Goal: Task Accomplishment & Management: Use online tool/utility

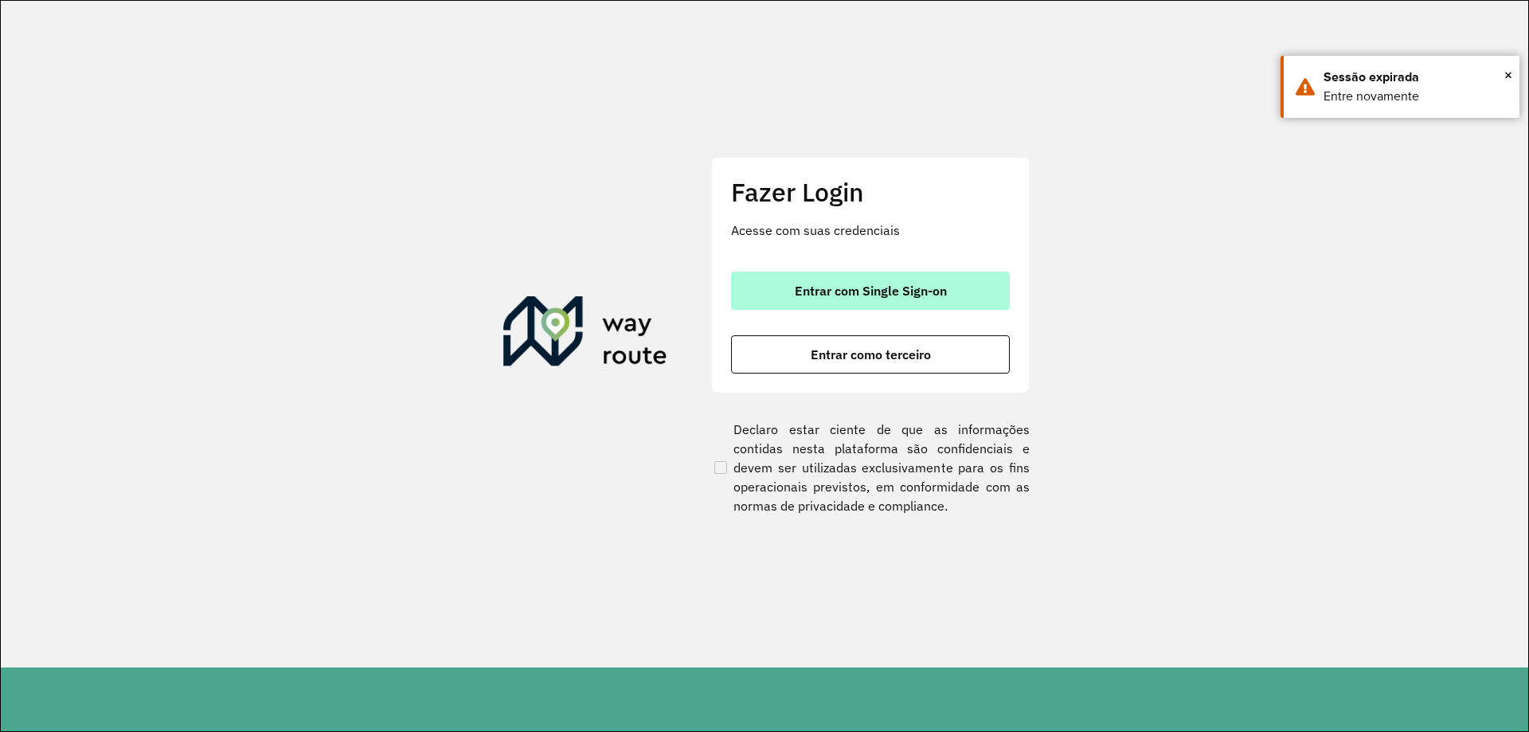
click at [957, 283] on button "Entrar com Single Sign-on" at bounding box center [870, 291] width 279 height 38
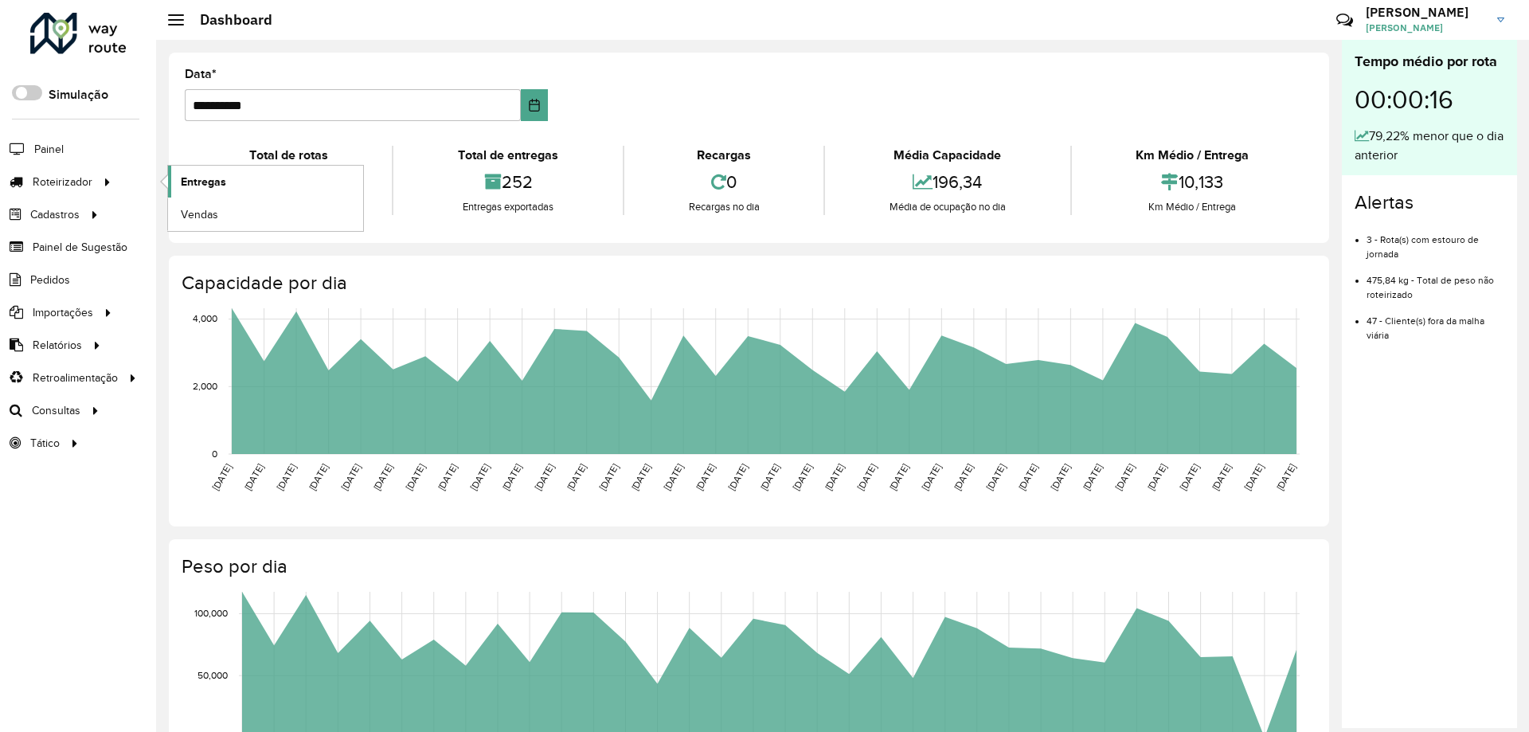
click at [248, 180] on link "Entregas" at bounding box center [265, 182] width 195 height 32
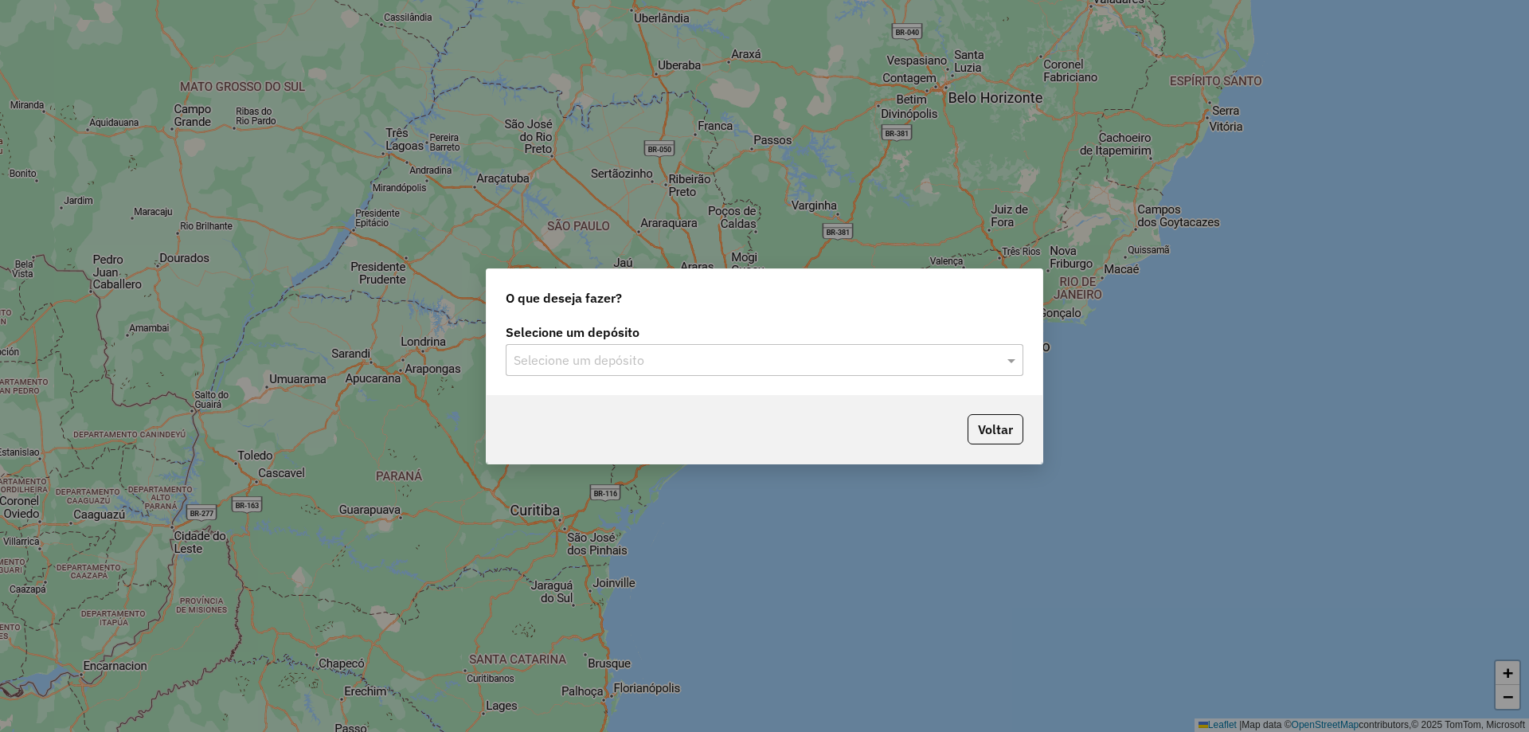
drag, startPoint x: 749, startPoint y: 338, endPoint x: 760, endPoint y: 351, distance: 16.9
click at [754, 343] on div "Selecione um depósito Selecione um depósito" at bounding box center [765, 350] width 518 height 49
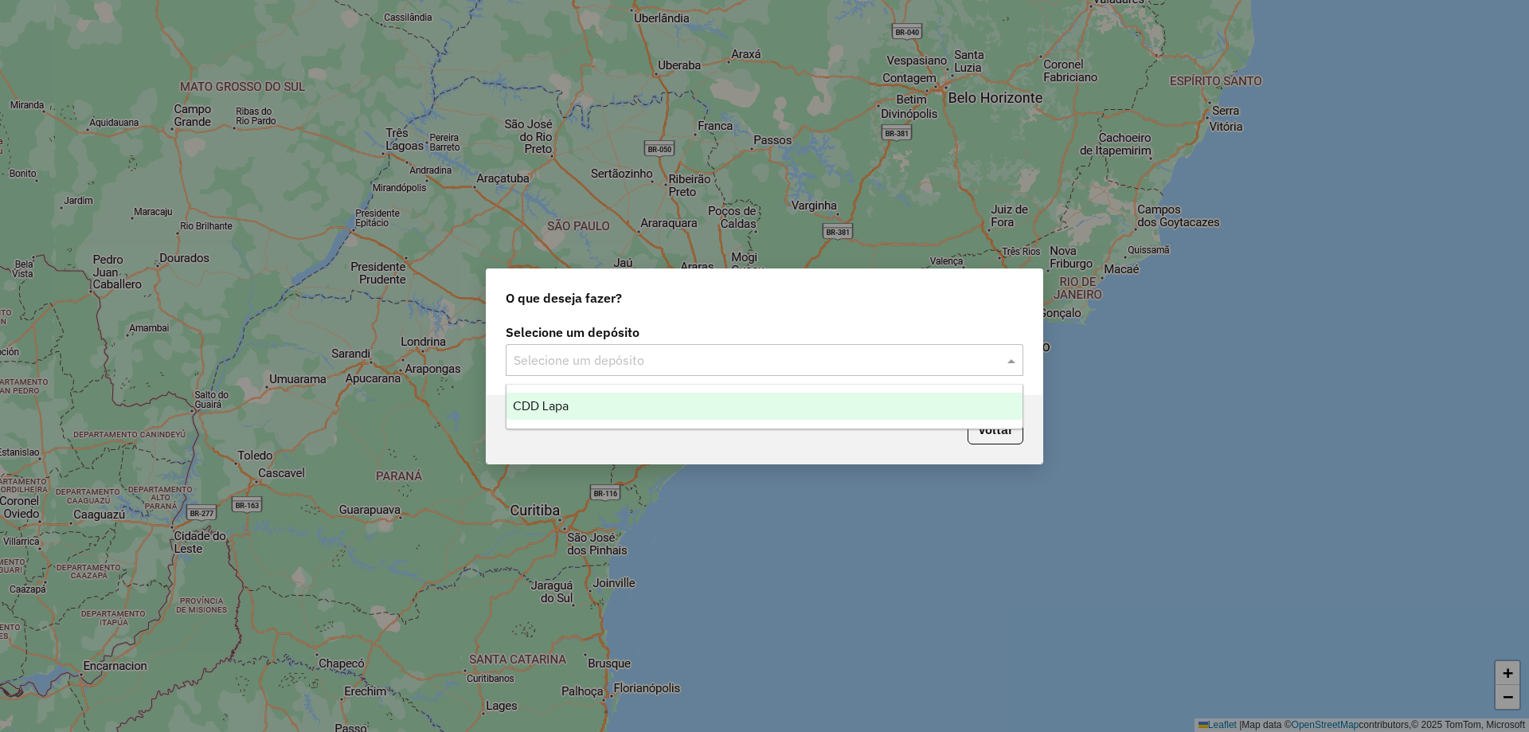
click at [761, 353] on input "text" at bounding box center [749, 360] width 470 height 19
click at [662, 409] on div "CDD Lapa" at bounding box center [764, 406] width 516 height 27
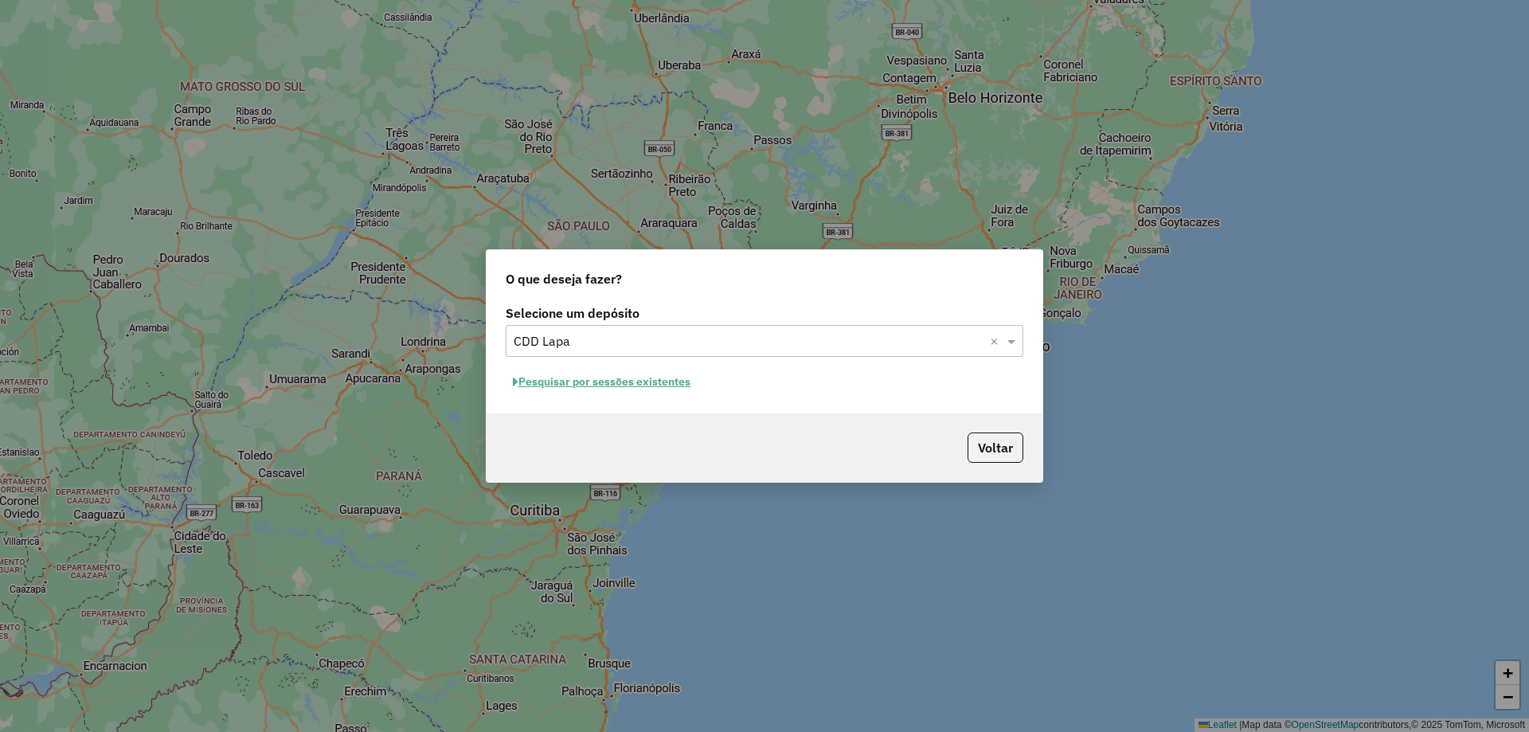
click at [618, 385] on button "Pesquisar por sessões existentes" at bounding box center [602, 381] width 192 height 25
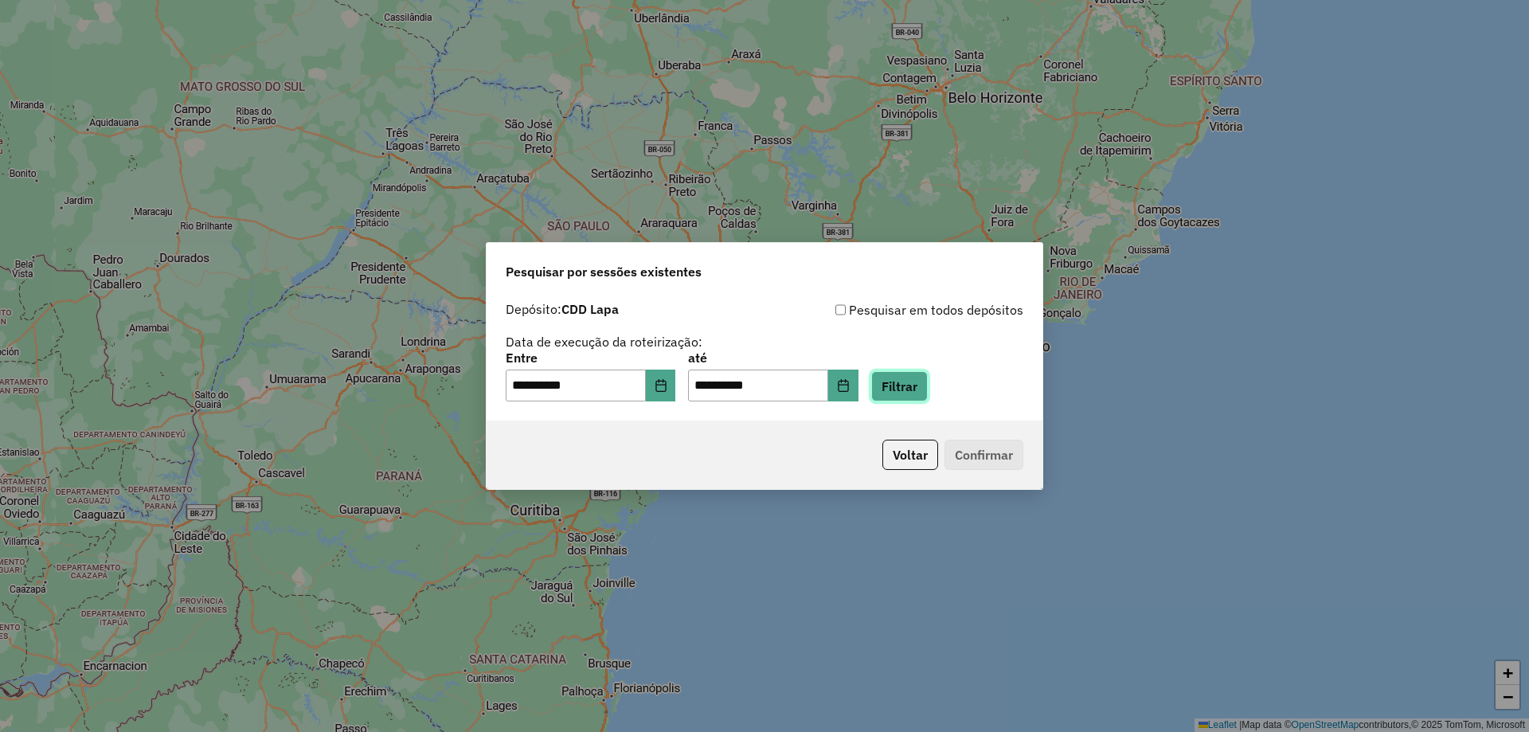
click at [908, 385] on button "Filtrar" at bounding box center [899, 386] width 57 height 30
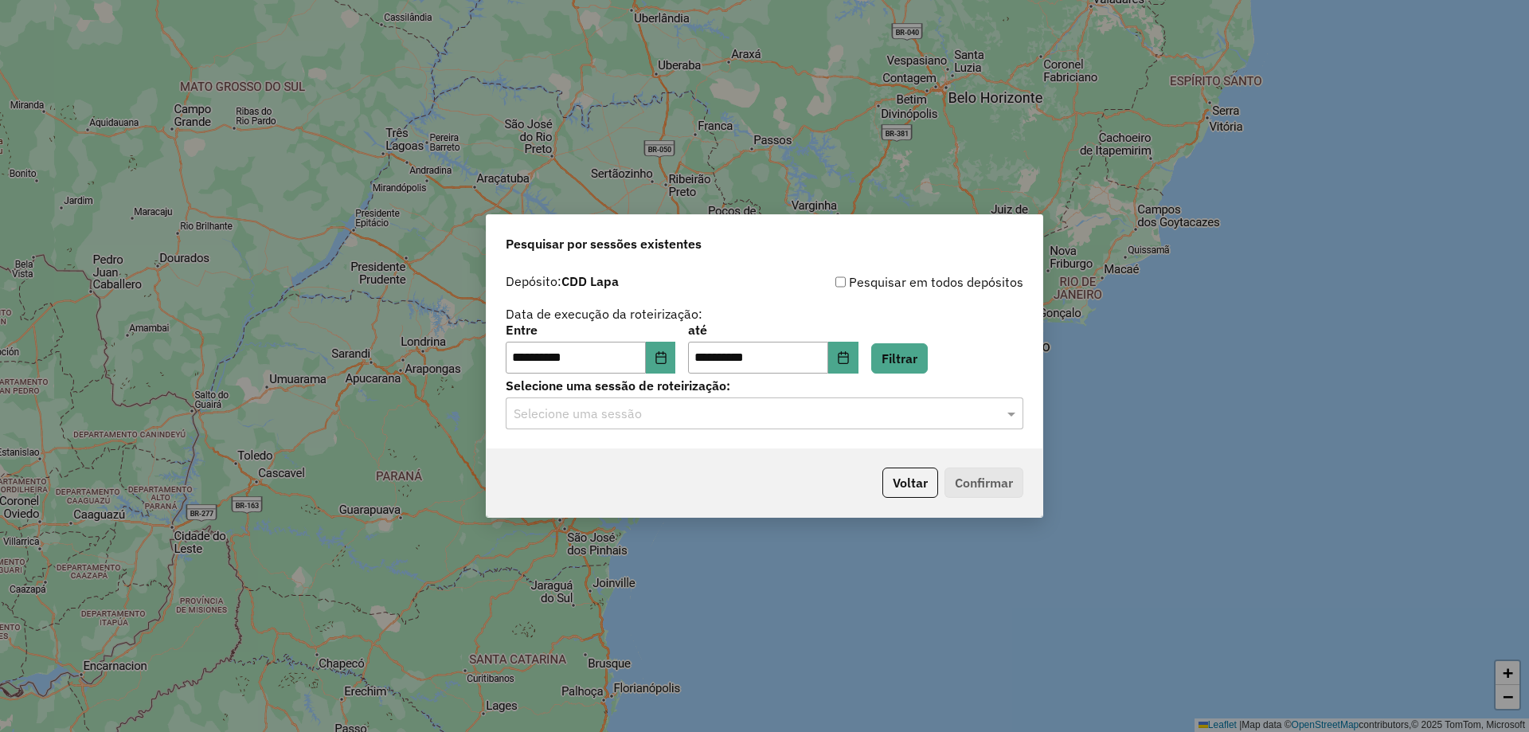
click at [769, 421] on input "text" at bounding box center [749, 414] width 470 height 19
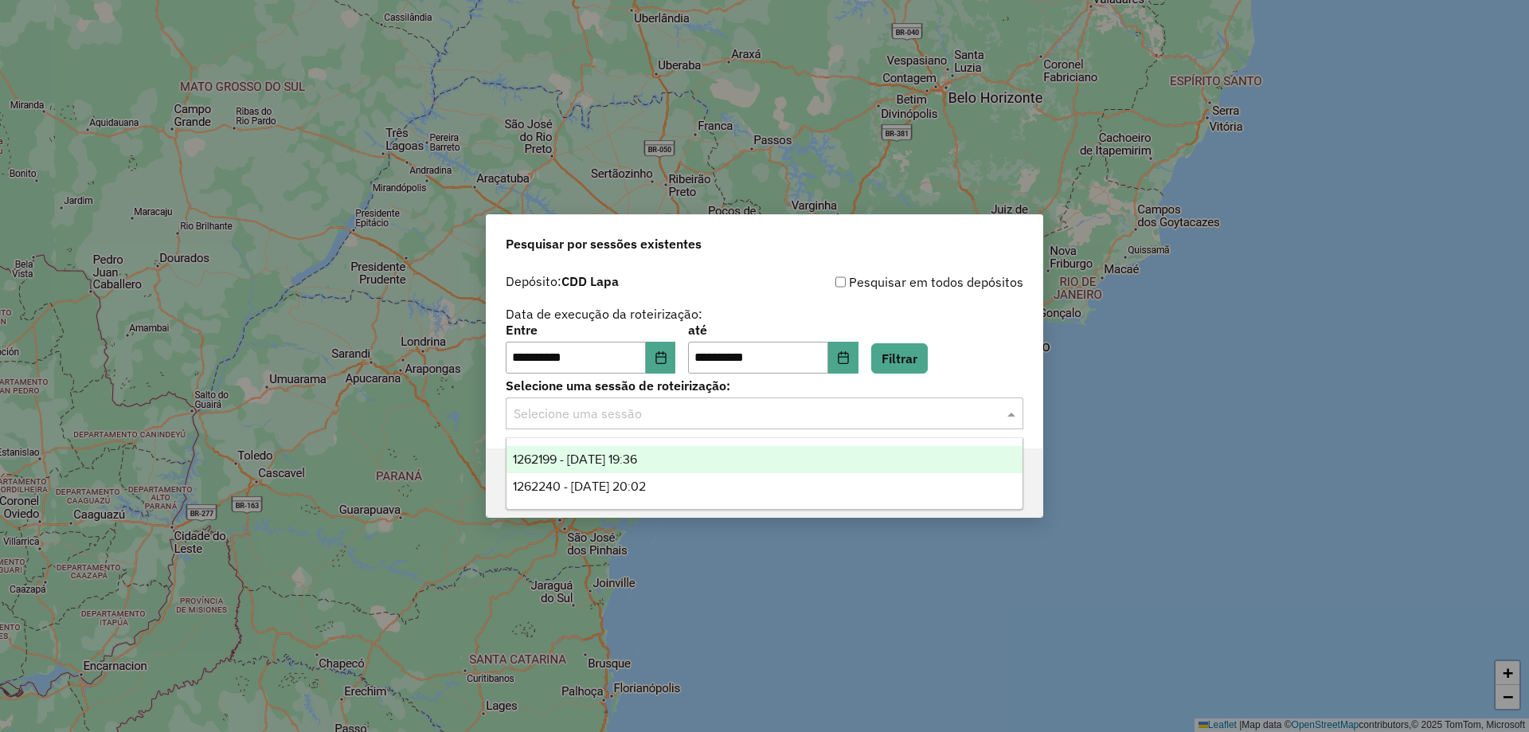
click at [696, 453] on div "1262199 - 09/09/2025 19:36" at bounding box center [764, 459] width 516 height 27
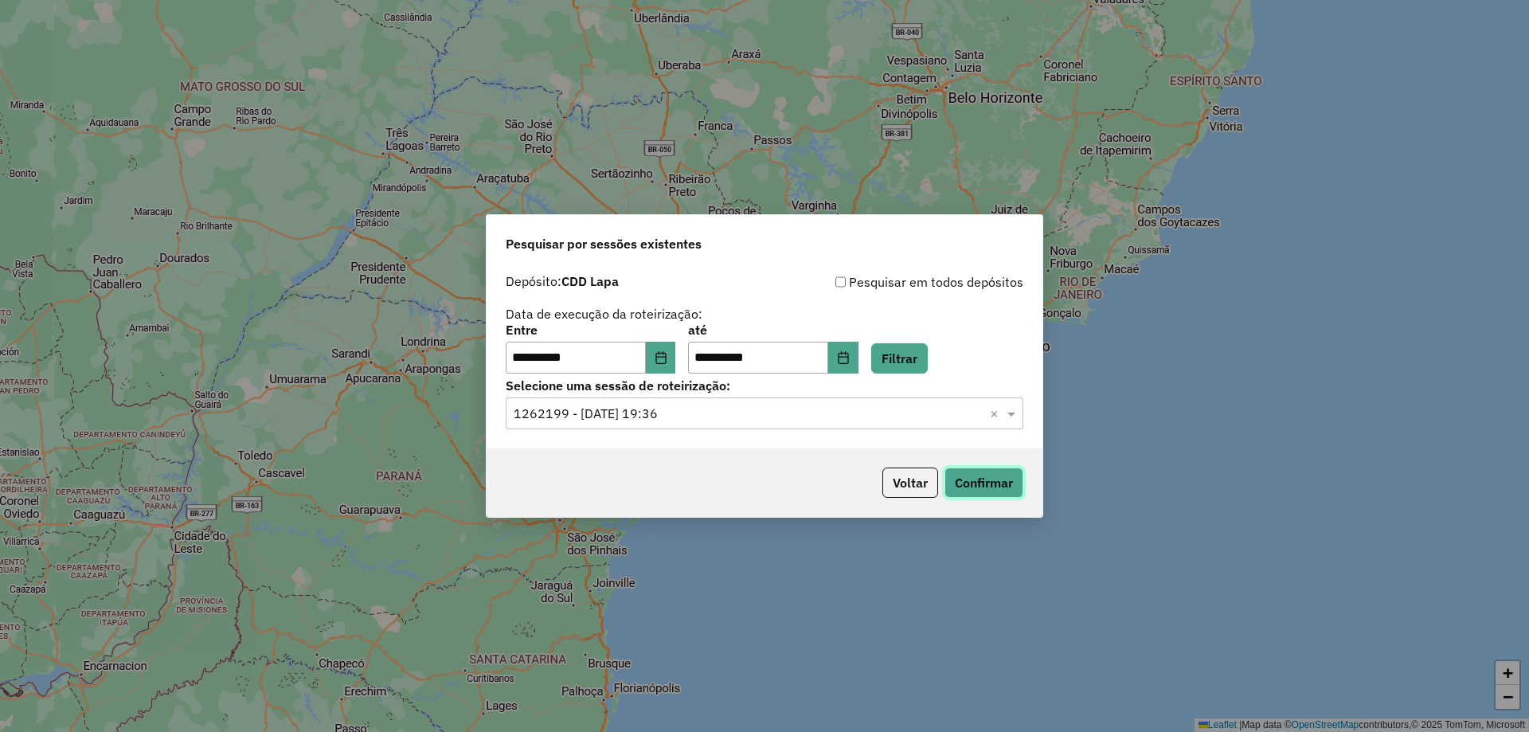
click at [986, 485] on button "Confirmar" at bounding box center [983, 482] width 79 height 30
click at [760, 423] on div "Selecione uma sessão × 1262199 - 09/09/2025 19:36 ×" at bounding box center [765, 413] width 518 height 32
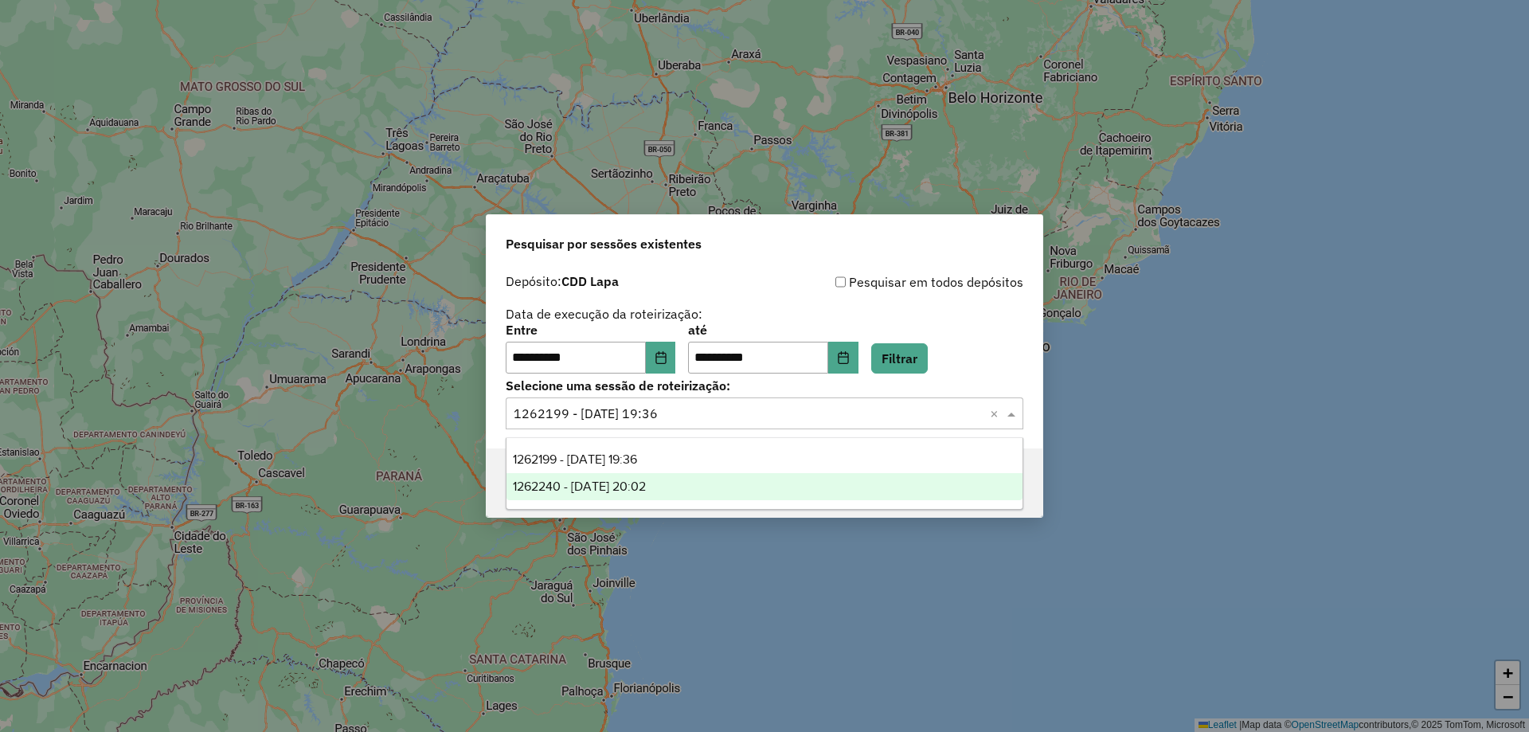
click at [646, 492] on span "1262240 - 09/09/2025 20:02" at bounding box center [579, 486] width 133 height 14
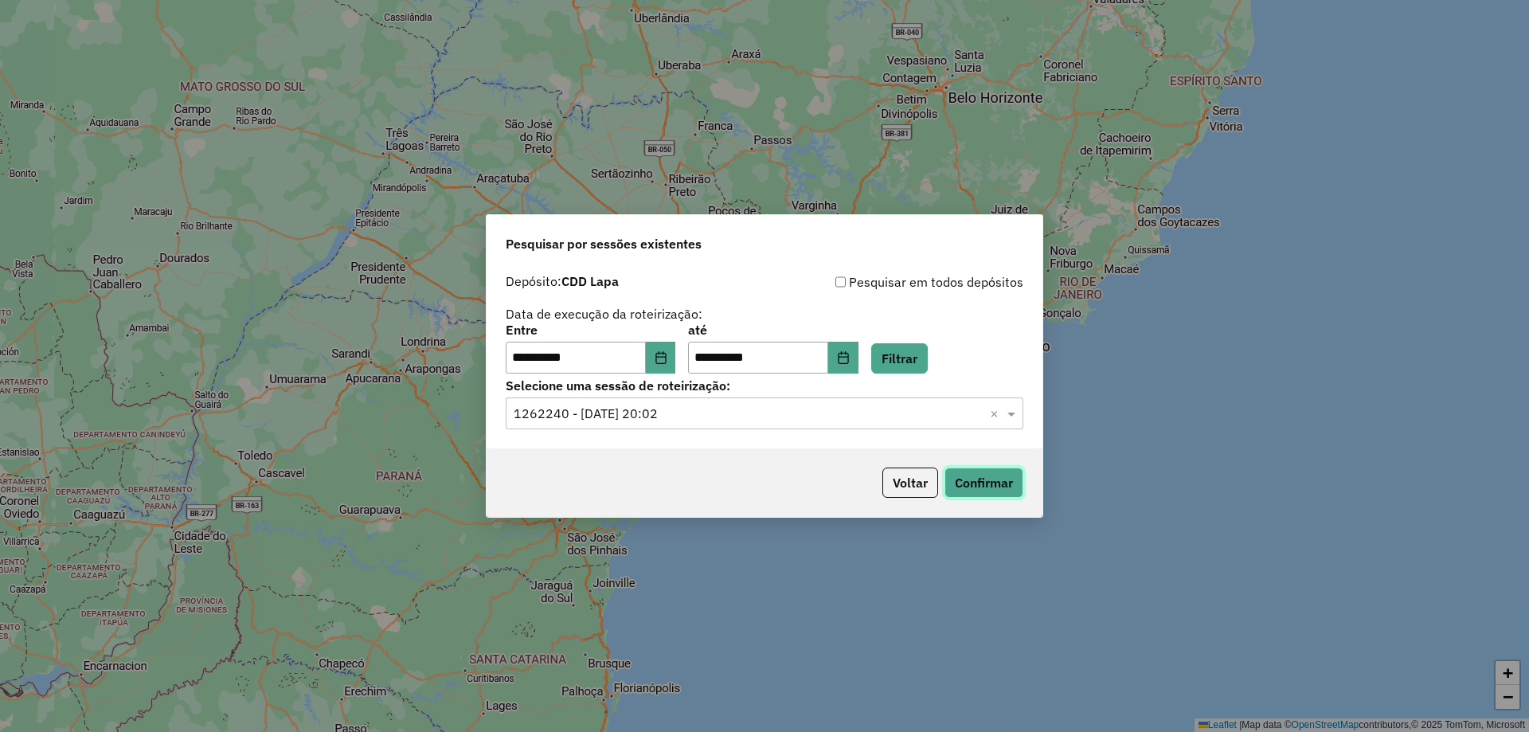
click at [995, 487] on button "Confirmar" at bounding box center [983, 482] width 79 height 30
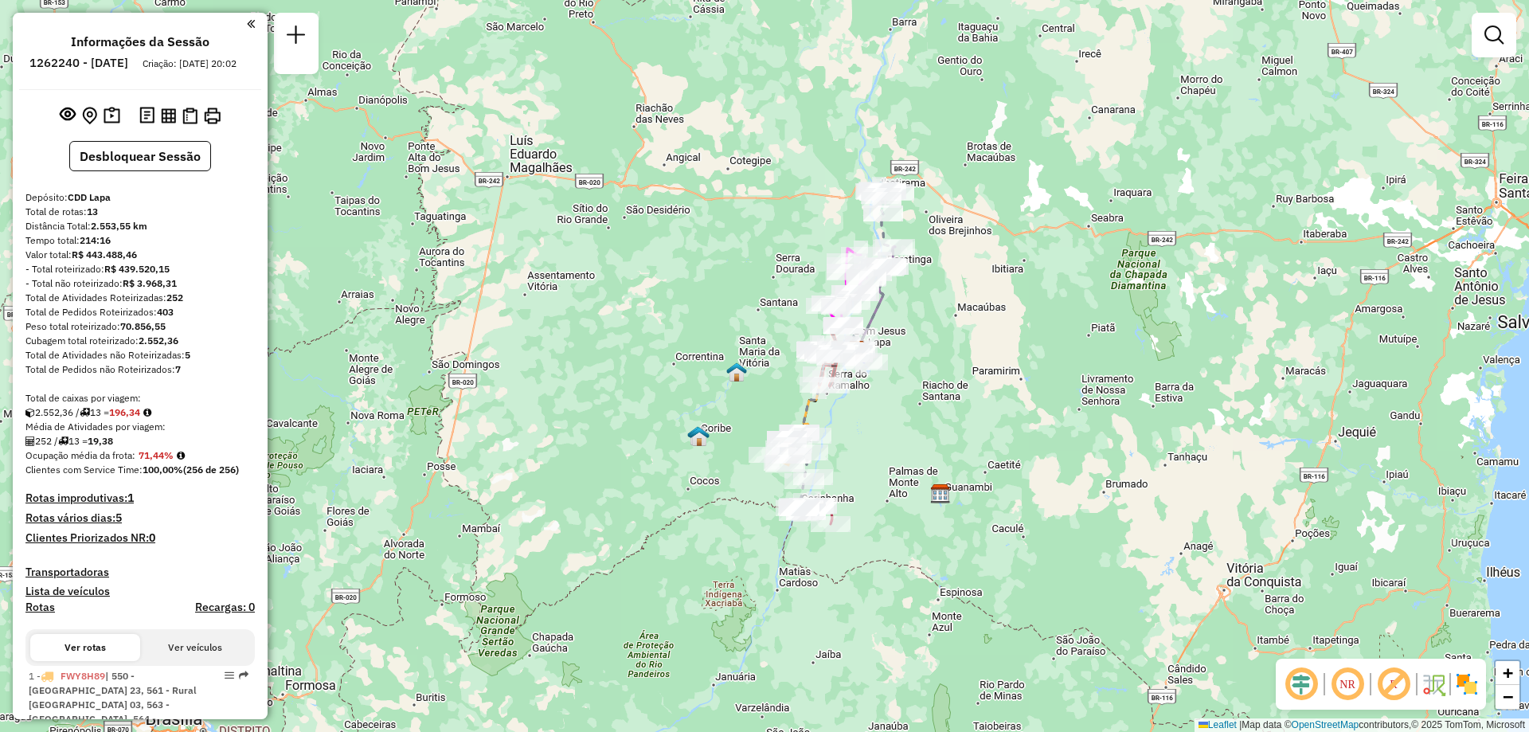
drag, startPoint x: 911, startPoint y: 433, endPoint x: 858, endPoint y: 422, distance: 54.5
click at [858, 422] on div "Janela de atendimento Grade de atendimento Capacidade Transportadoras Veículos …" at bounding box center [764, 366] width 1529 height 732
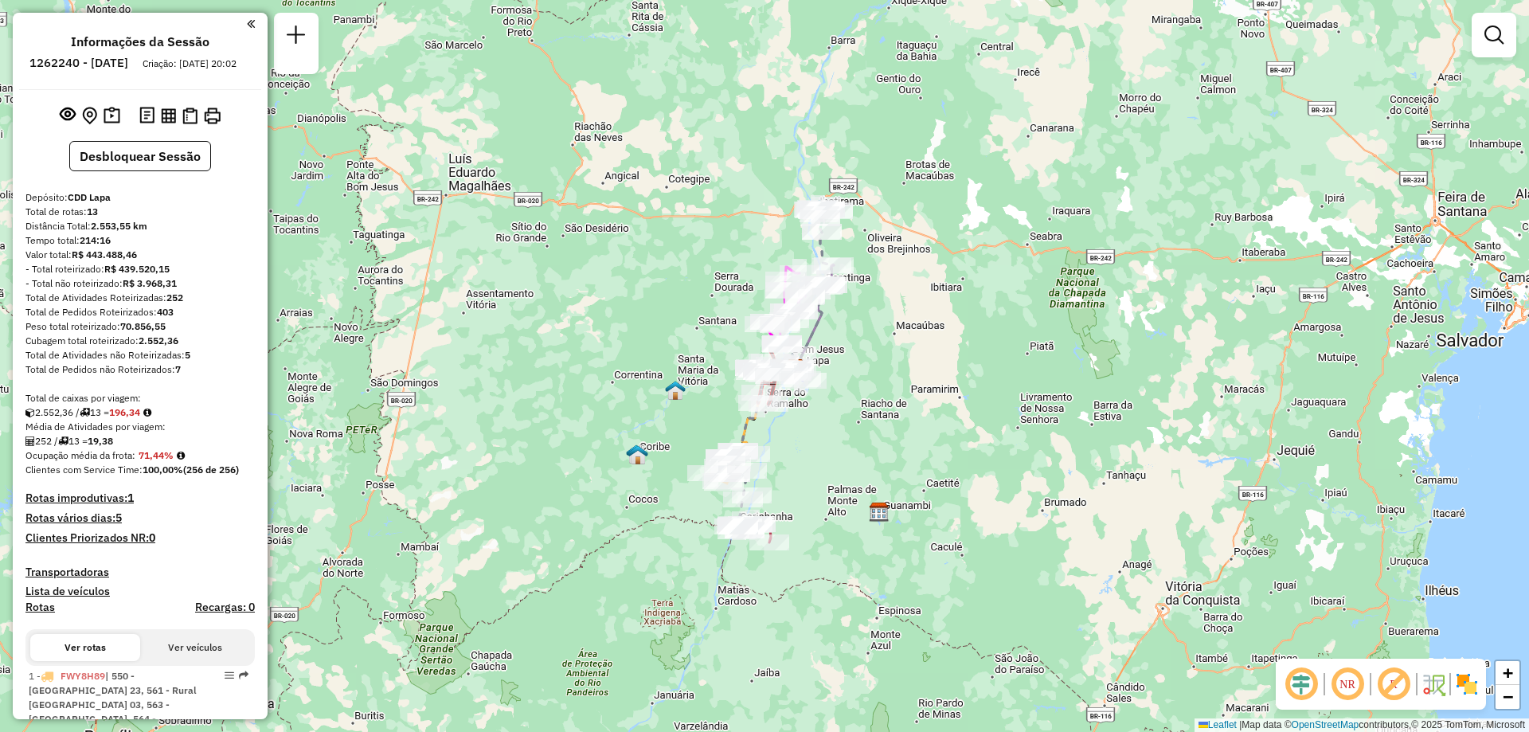
drag, startPoint x: 1084, startPoint y: 375, endPoint x: 1021, endPoint y: 393, distance: 65.5
click at [1021, 393] on div "Janela de atendimento Grade de atendimento Capacidade Transportadoras Veículos …" at bounding box center [764, 366] width 1529 height 732
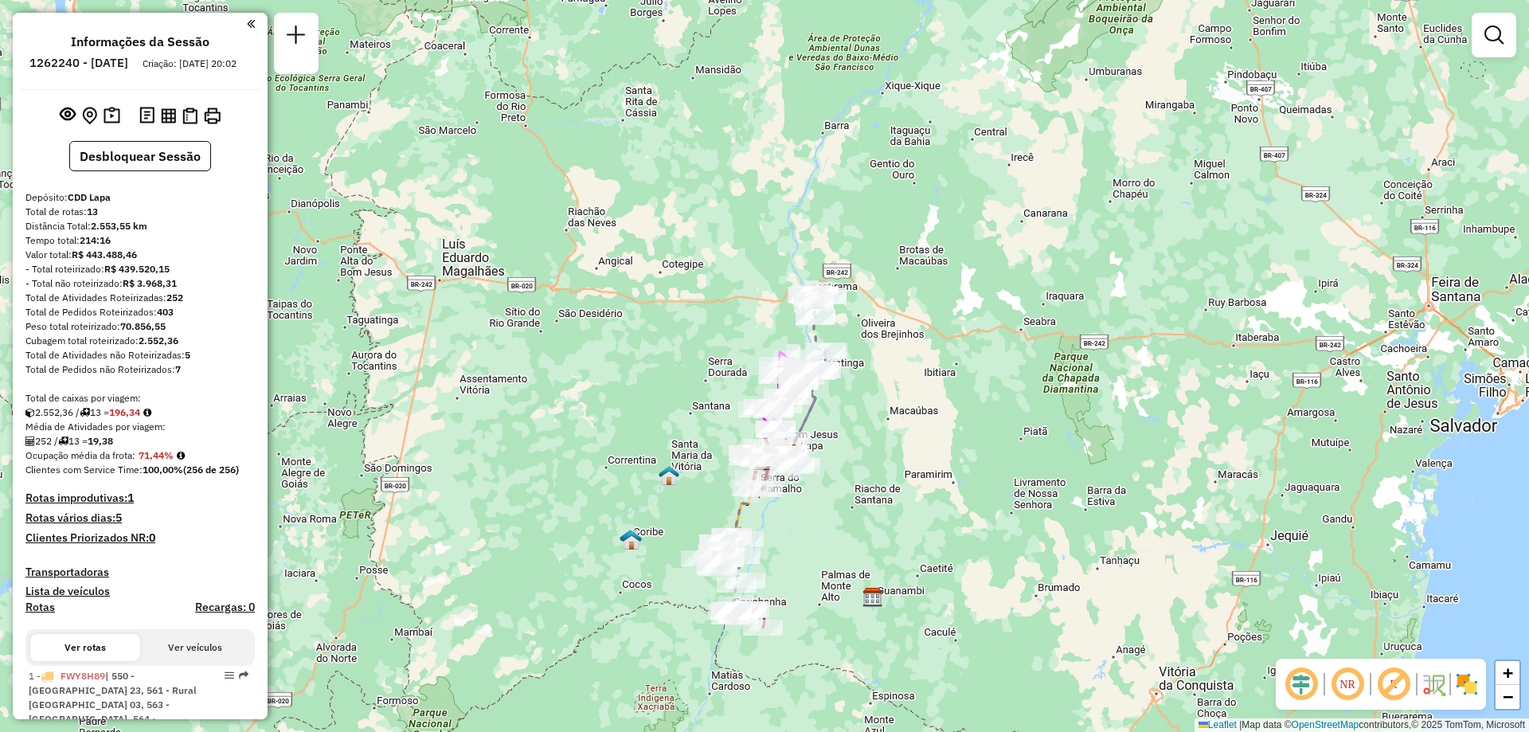
drag, startPoint x: 866, startPoint y: 422, endPoint x: 845, endPoint y: 498, distance: 78.6
click at [862, 507] on div "Janela de atendimento Grade de atendimento Capacidade Transportadoras Veículos …" at bounding box center [764, 366] width 1529 height 732
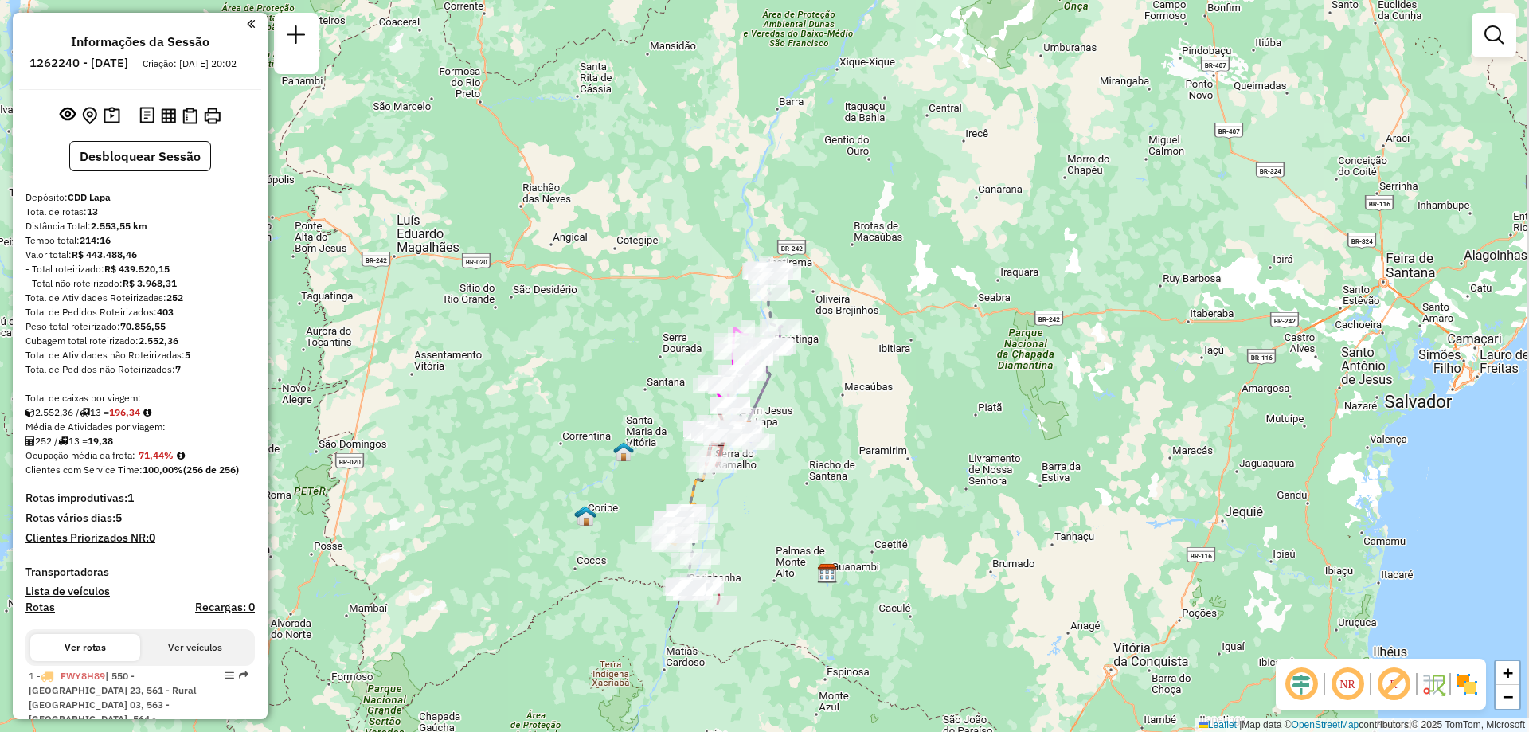
drag, startPoint x: 1003, startPoint y: 579, endPoint x: 958, endPoint y: 554, distance: 51.0
click at [958, 554] on div "Janela de atendimento Grade de atendimento Capacidade Transportadoras Veículos …" at bounding box center [764, 366] width 1529 height 732
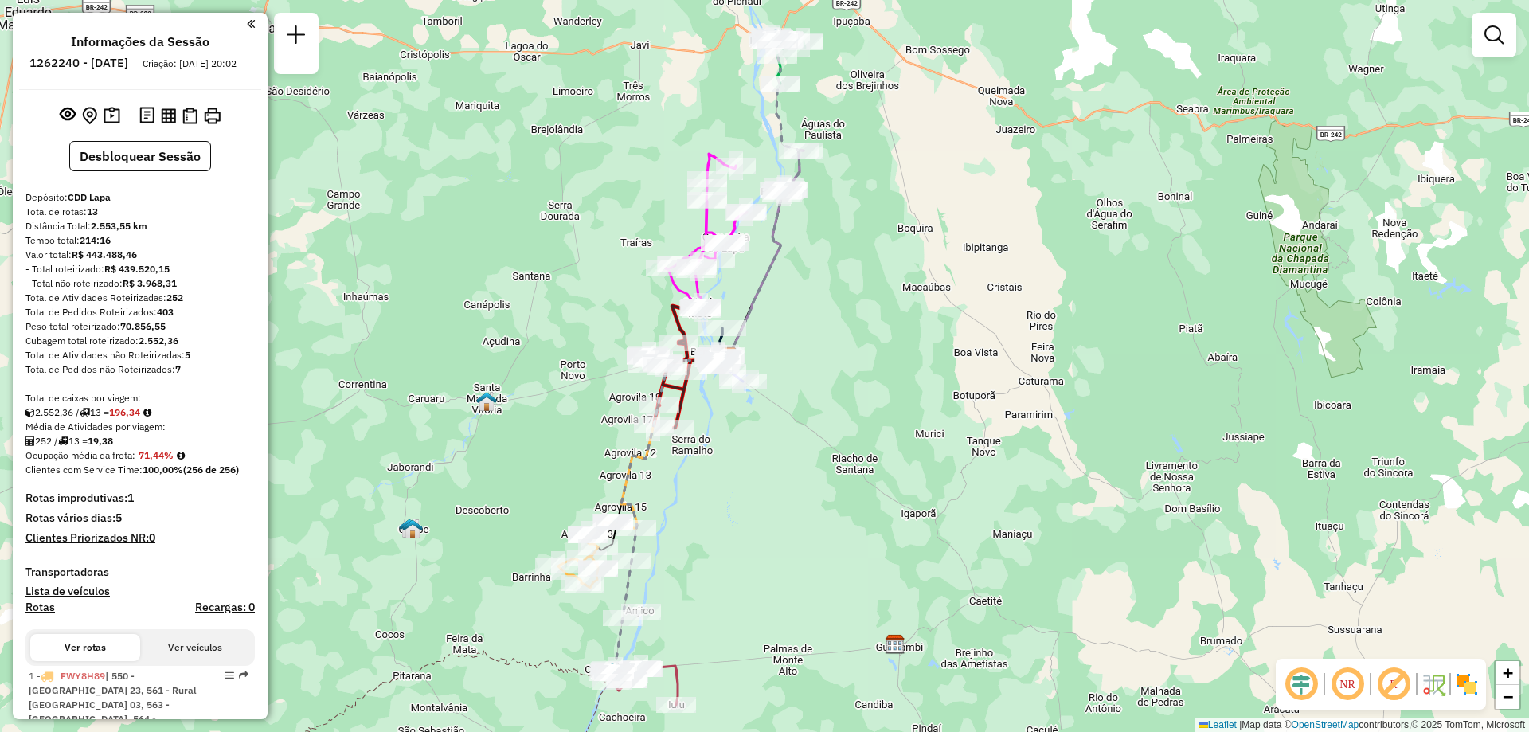
drag, startPoint x: 858, startPoint y: 401, endPoint x: 813, endPoint y: 449, distance: 65.9
click at [813, 449] on div "Janela de atendimento Grade de atendimento Capacidade Transportadoras Veículos …" at bounding box center [764, 366] width 1529 height 732
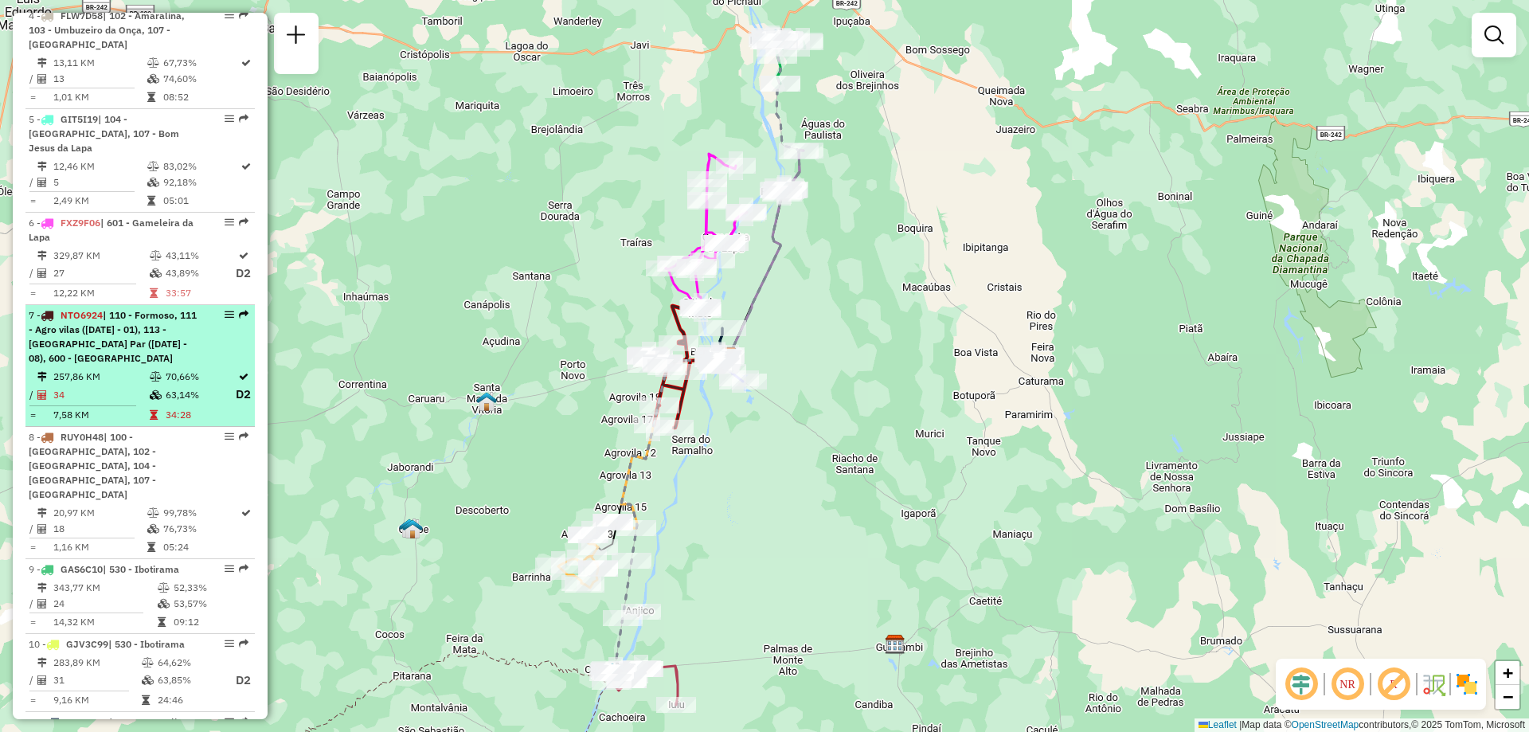
scroll to position [1115, 0]
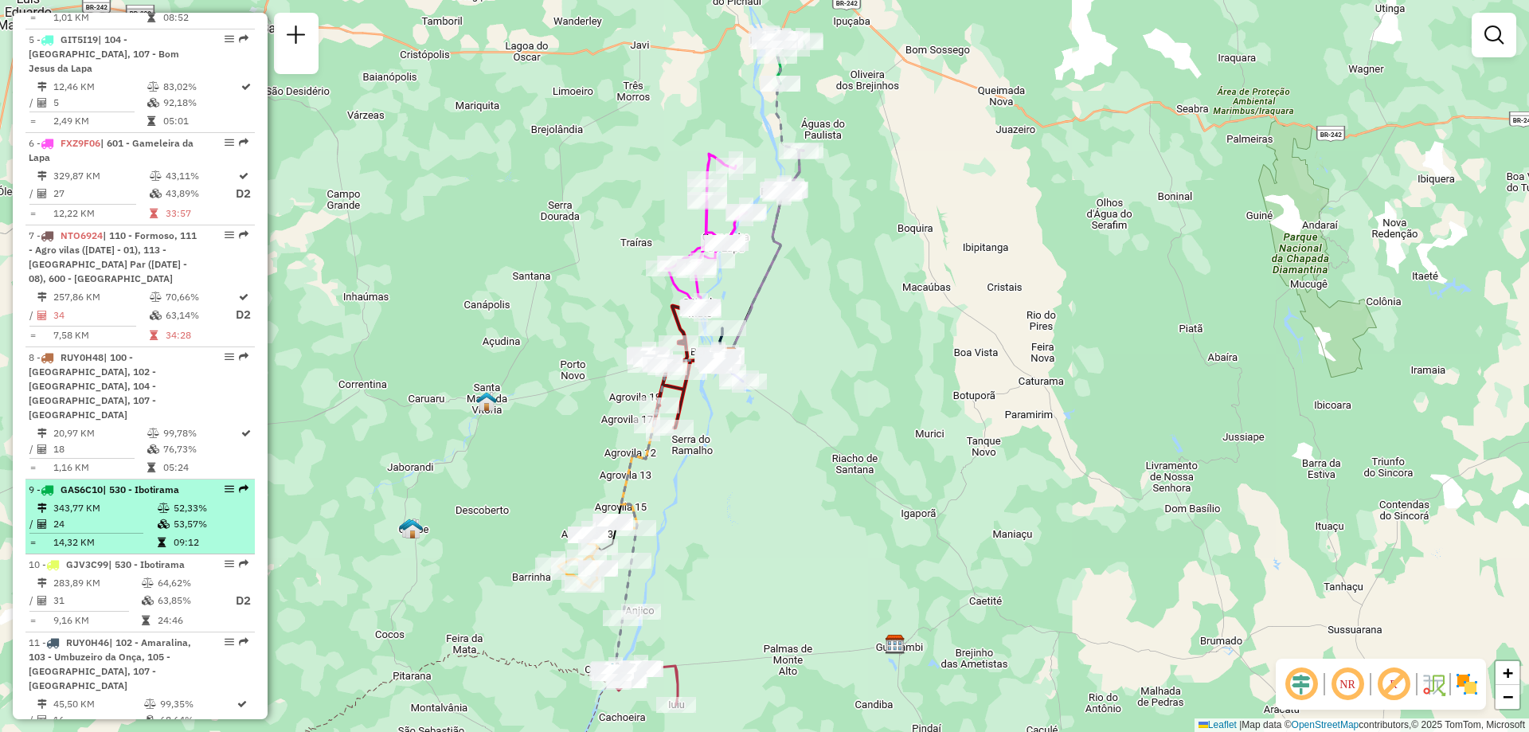
click at [228, 484] on em at bounding box center [230, 489] width 10 height 10
select select "**********"
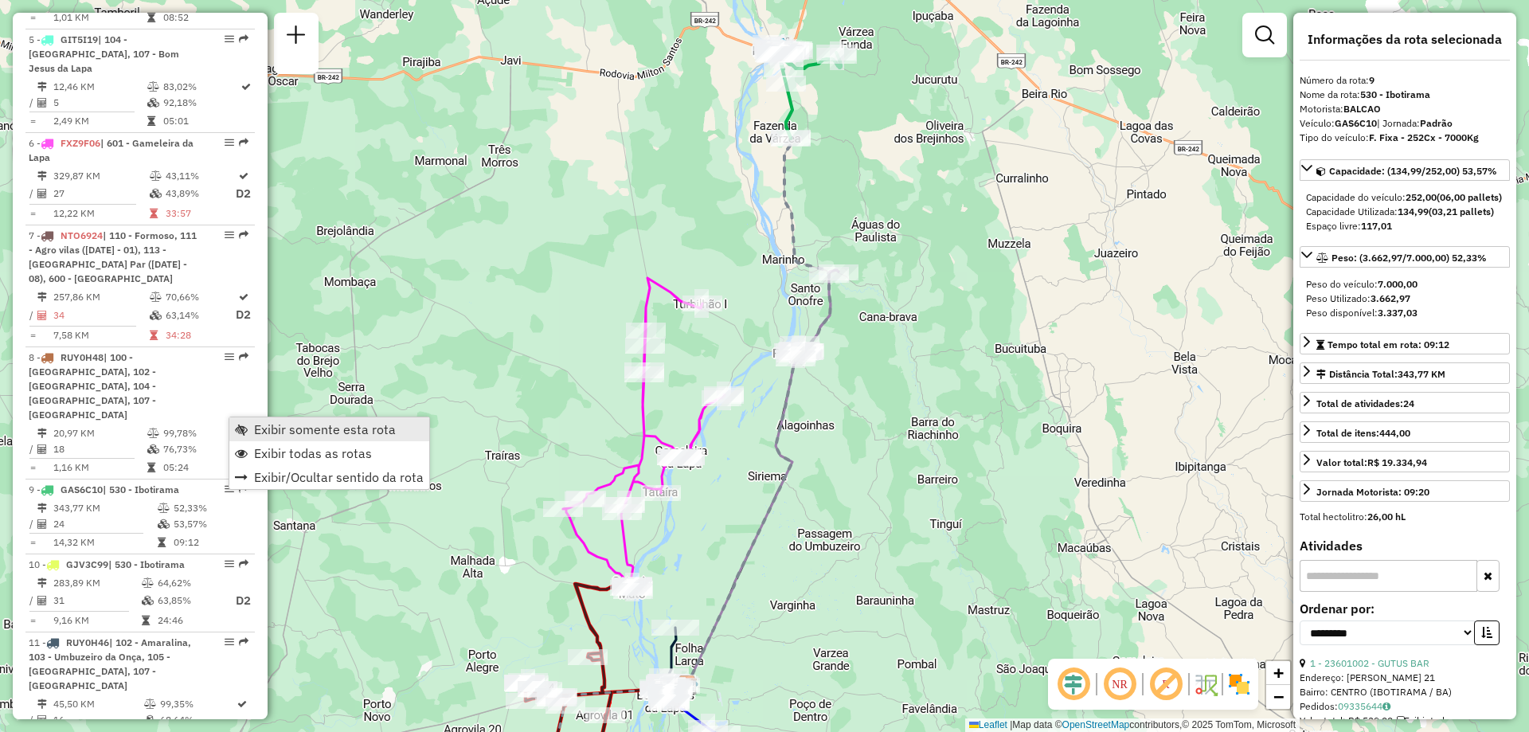
click at [260, 433] on span "Exibir somente esta rota" at bounding box center [325, 429] width 142 height 13
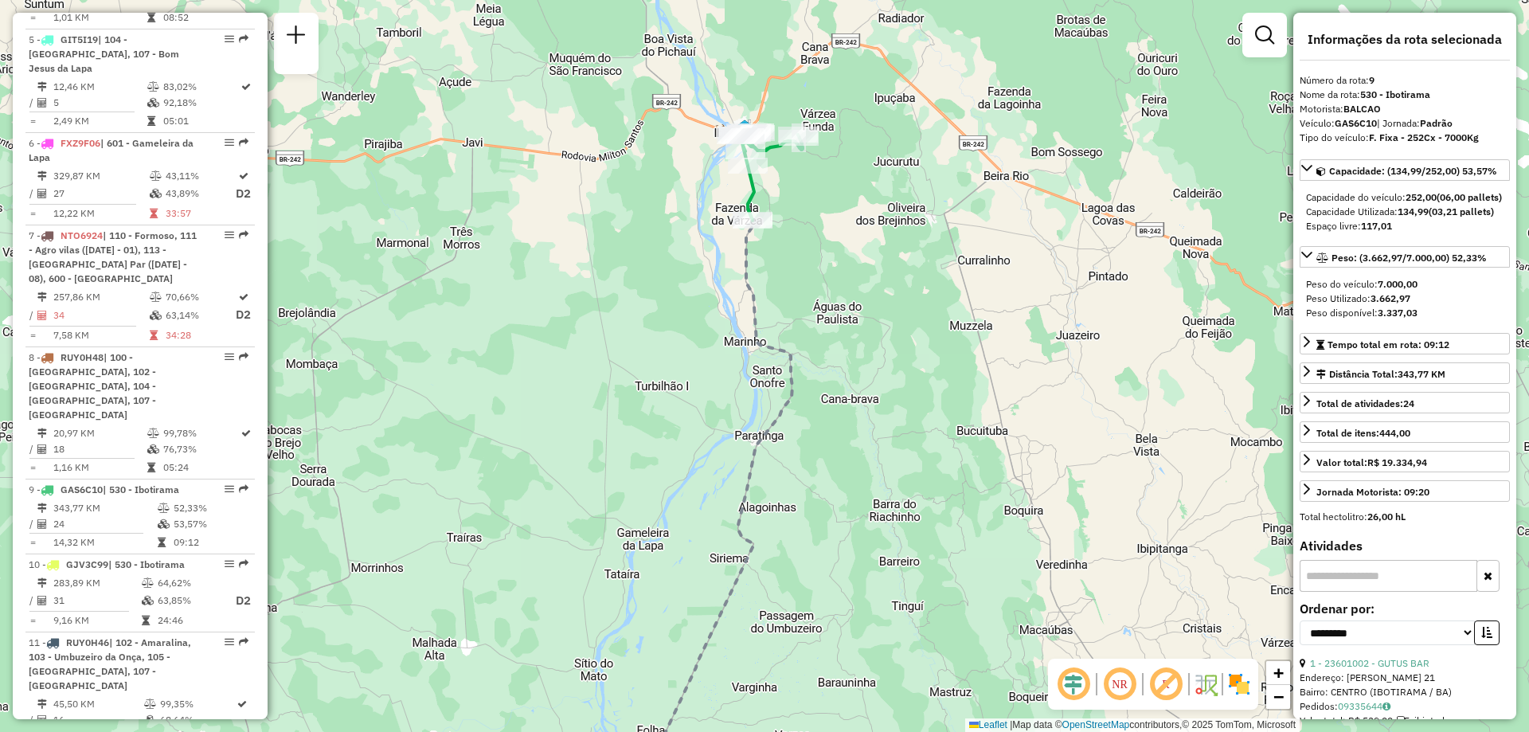
drag, startPoint x: 1002, startPoint y: 190, endPoint x: 957, endPoint y: 276, distance: 96.2
click at [963, 272] on div "Janela de atendimento Grade de atendimento Capacidade Transportadoras Veículos …" at bounding box center [764, 366] width 1529 height 732
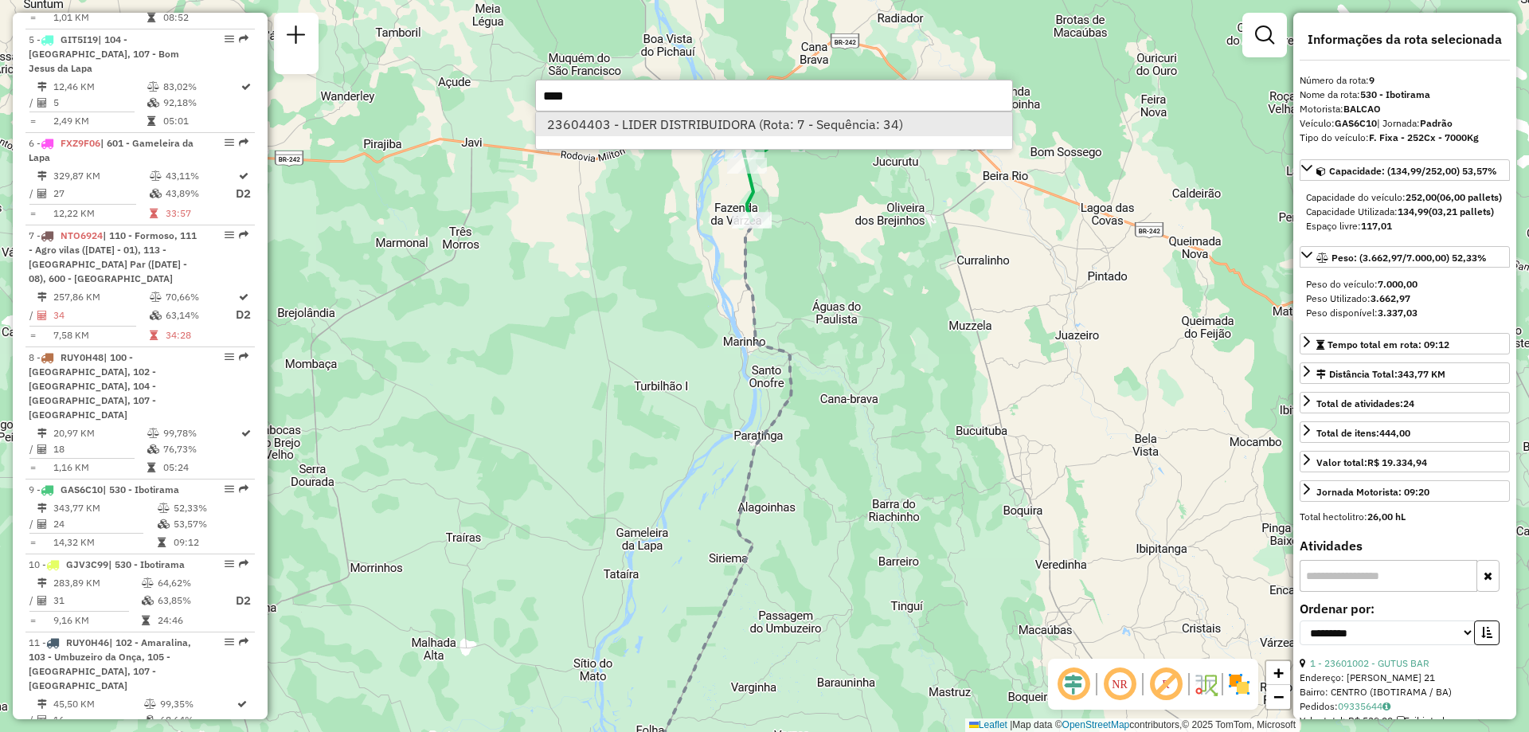
type input "****"
click at [656, 129] on li "23604403 - LIDER DISTRIBUIDORA (Rota: 7 - Sequência: 34)" at bounding box center [774, 124] width 476 height 24
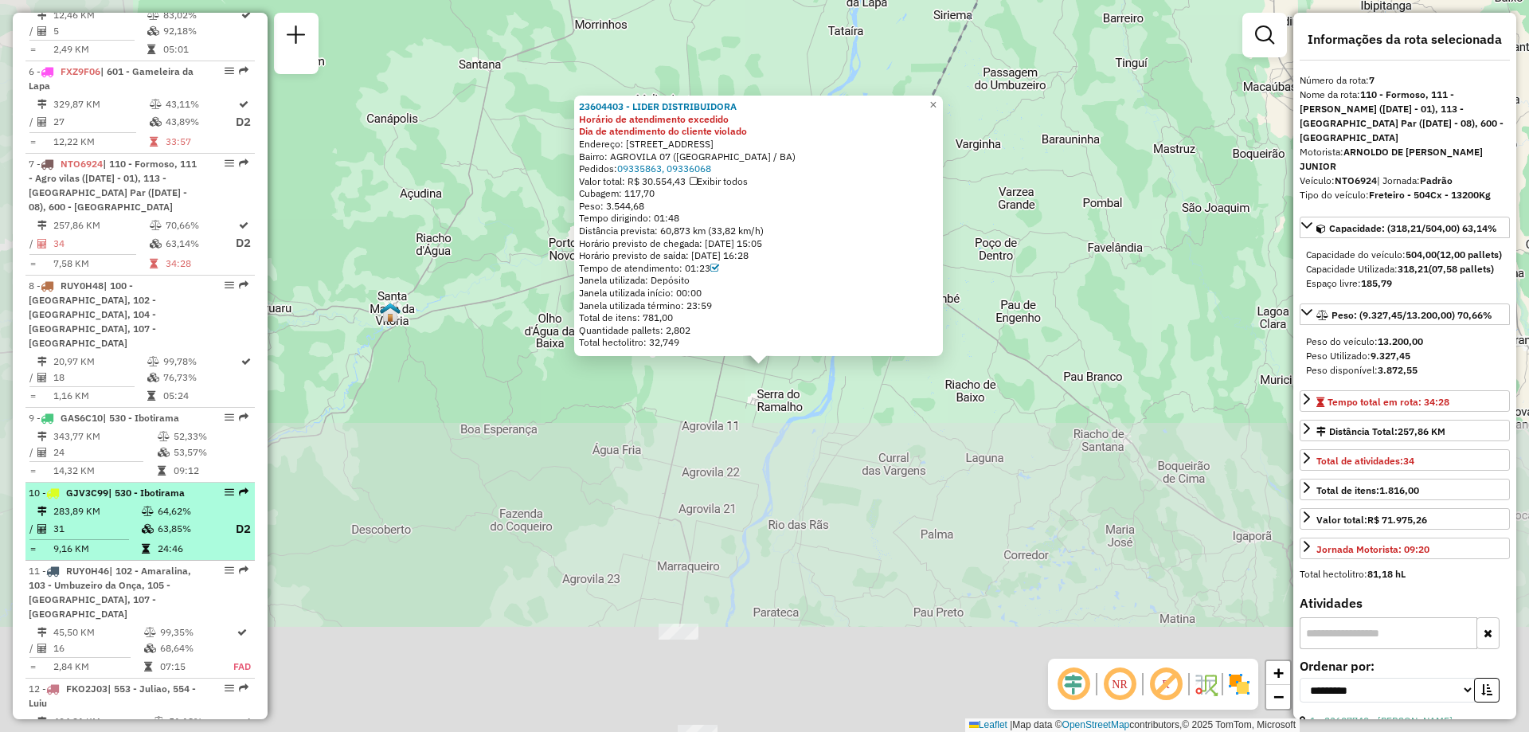
scroll to position [1270, 0]
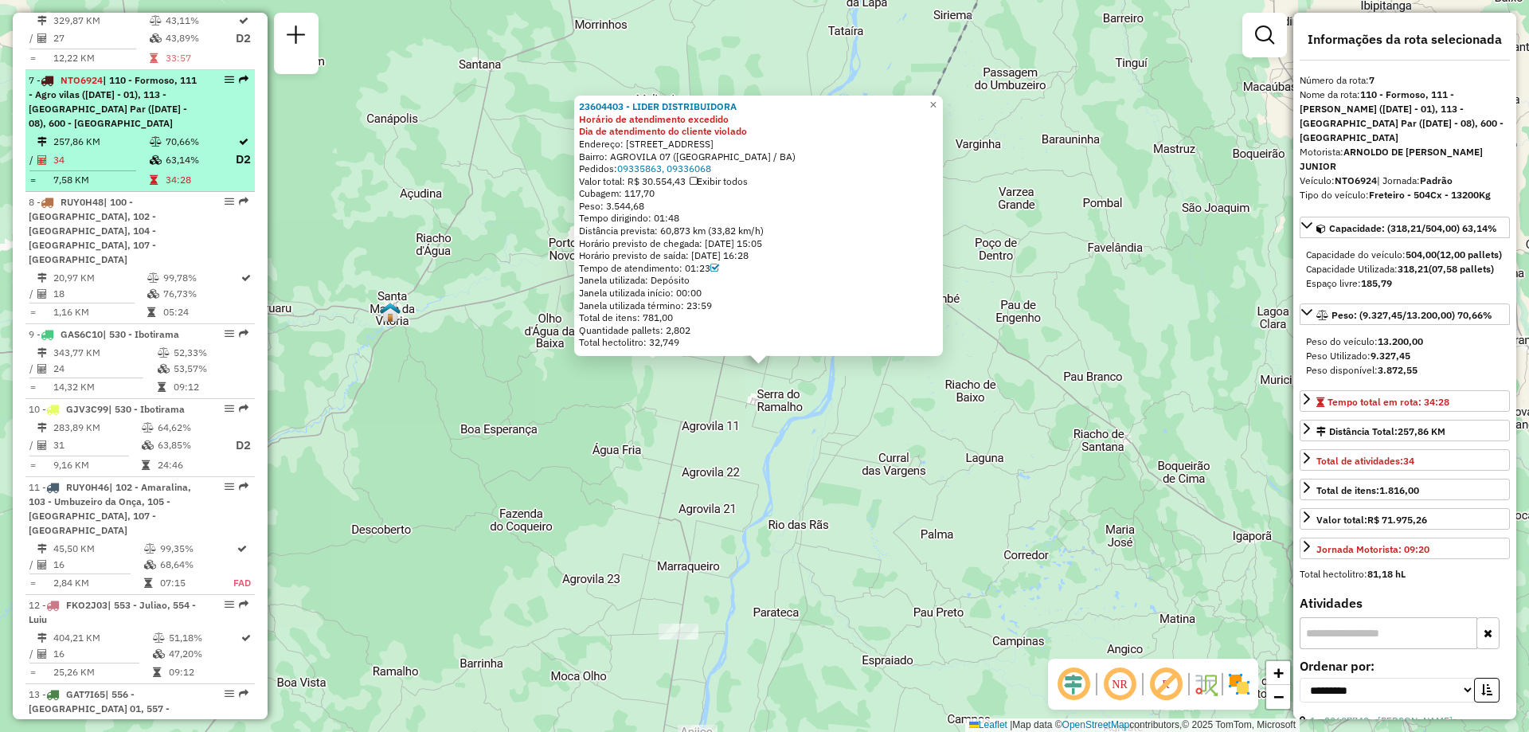
click at [226, 75] on em at bounding box center [230, 80] width 10 height 10
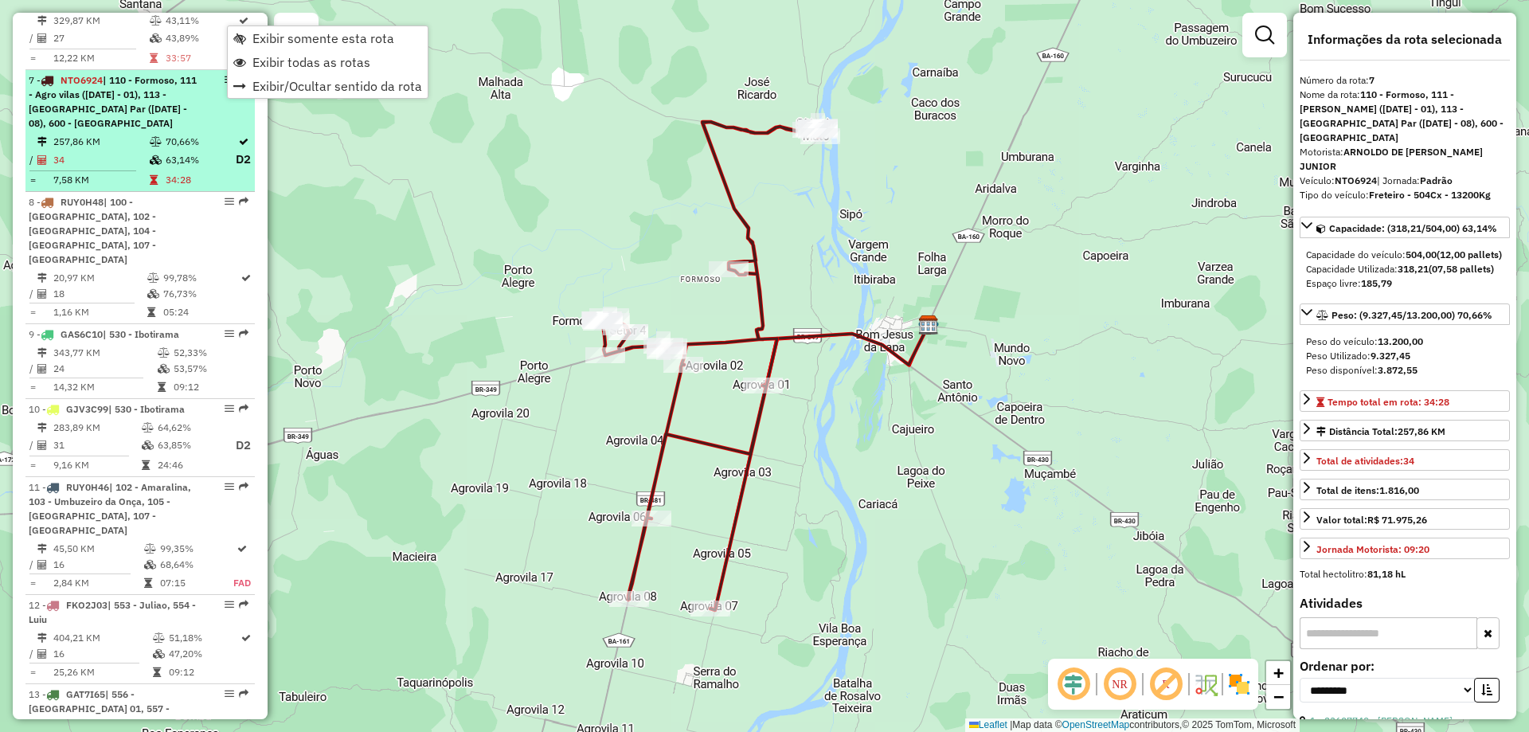
click at [226, 75] on em at bounding box center [230, 80] width 10 height 10
